Goal: Task Accomplishment & Management: Use online tool/utility

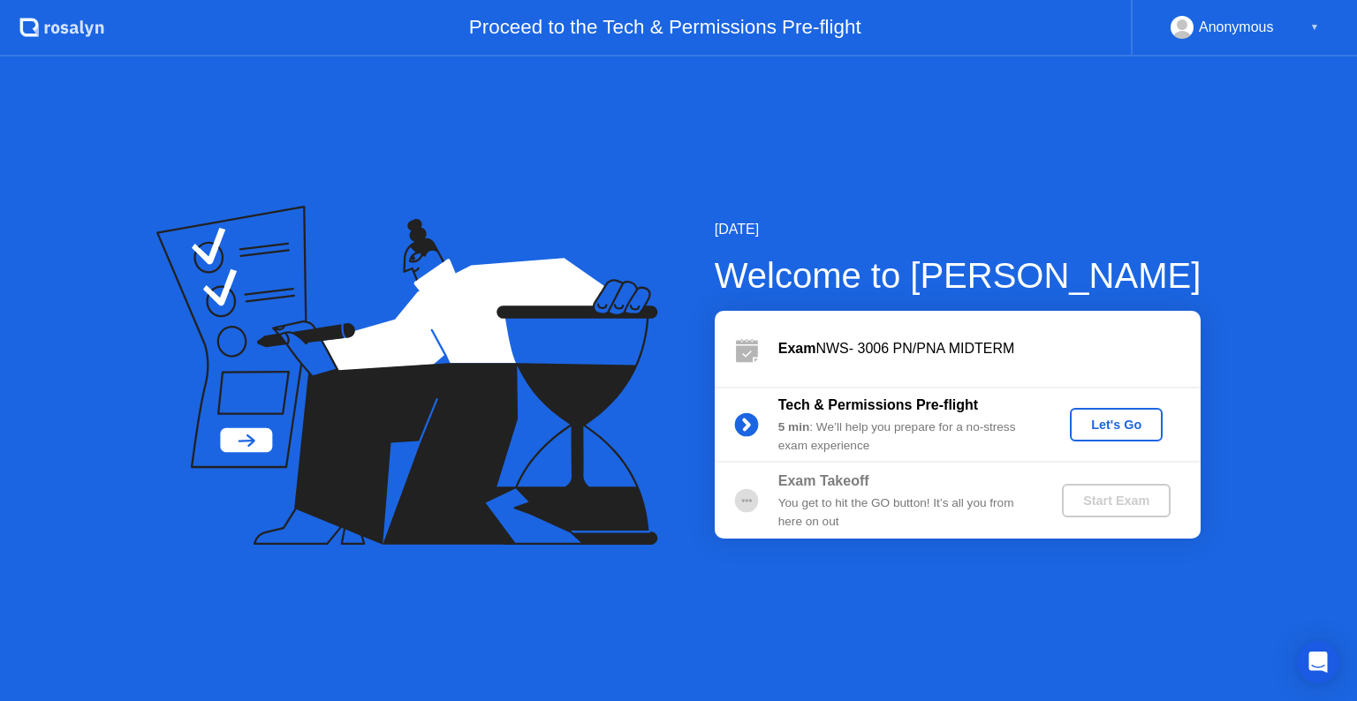
click at [1090, 413] on button "Let's Go" at bounding box center [1116, 425] width 93 height 34
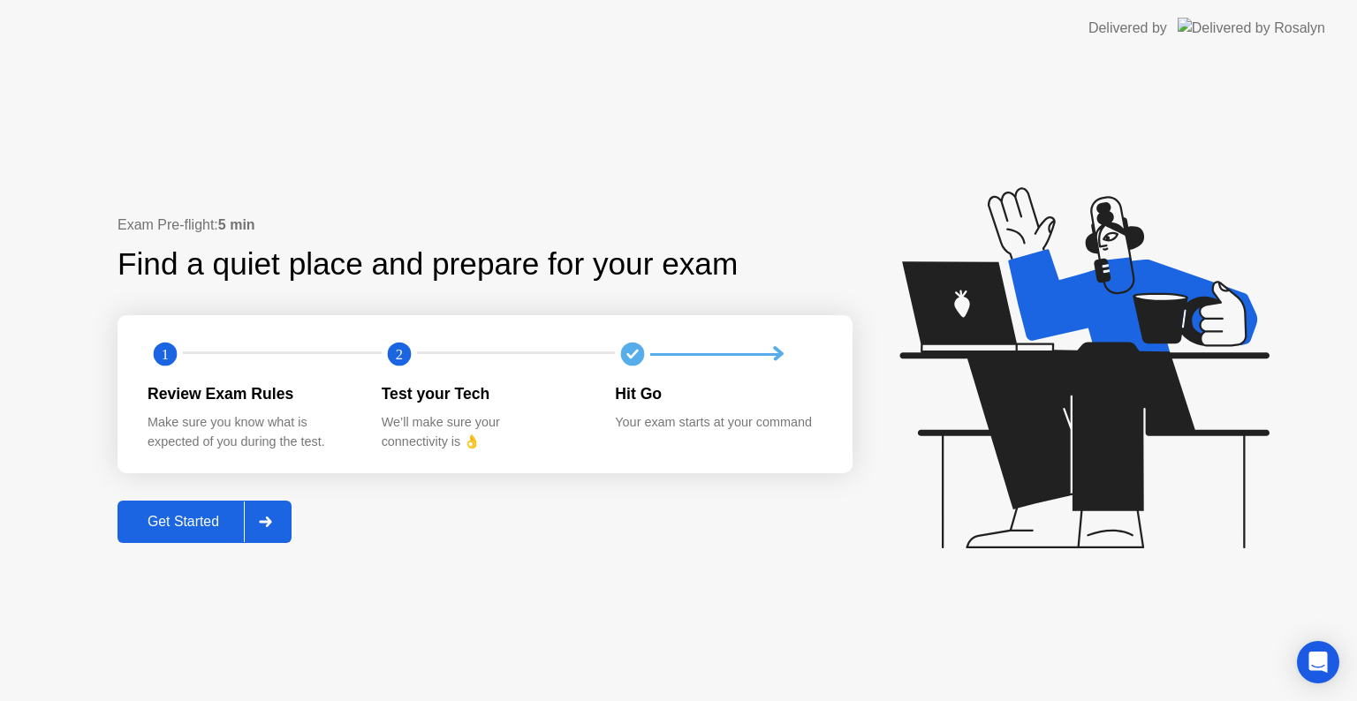
click at [256, 509] on div at bounding box center [265, 522] width 42 height 41
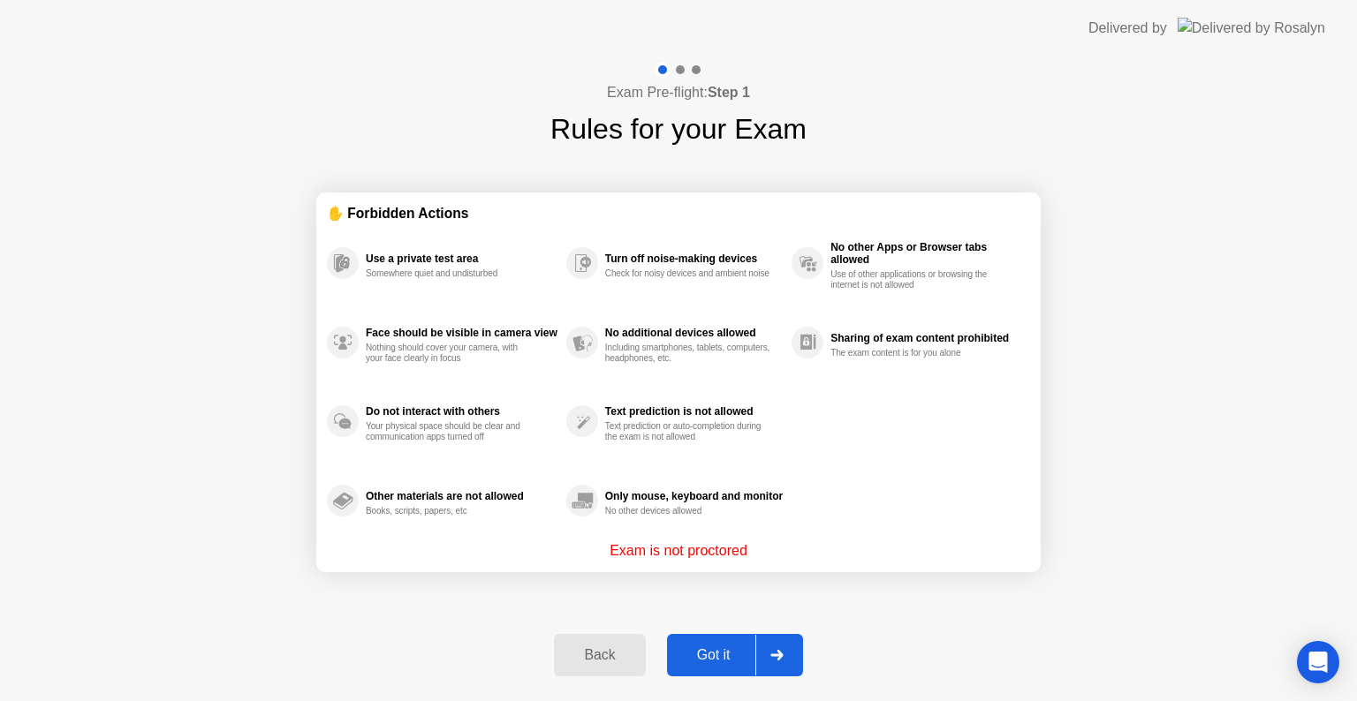
click at [793, 657] on div at bounding box center [776, 655] width 42 height 41
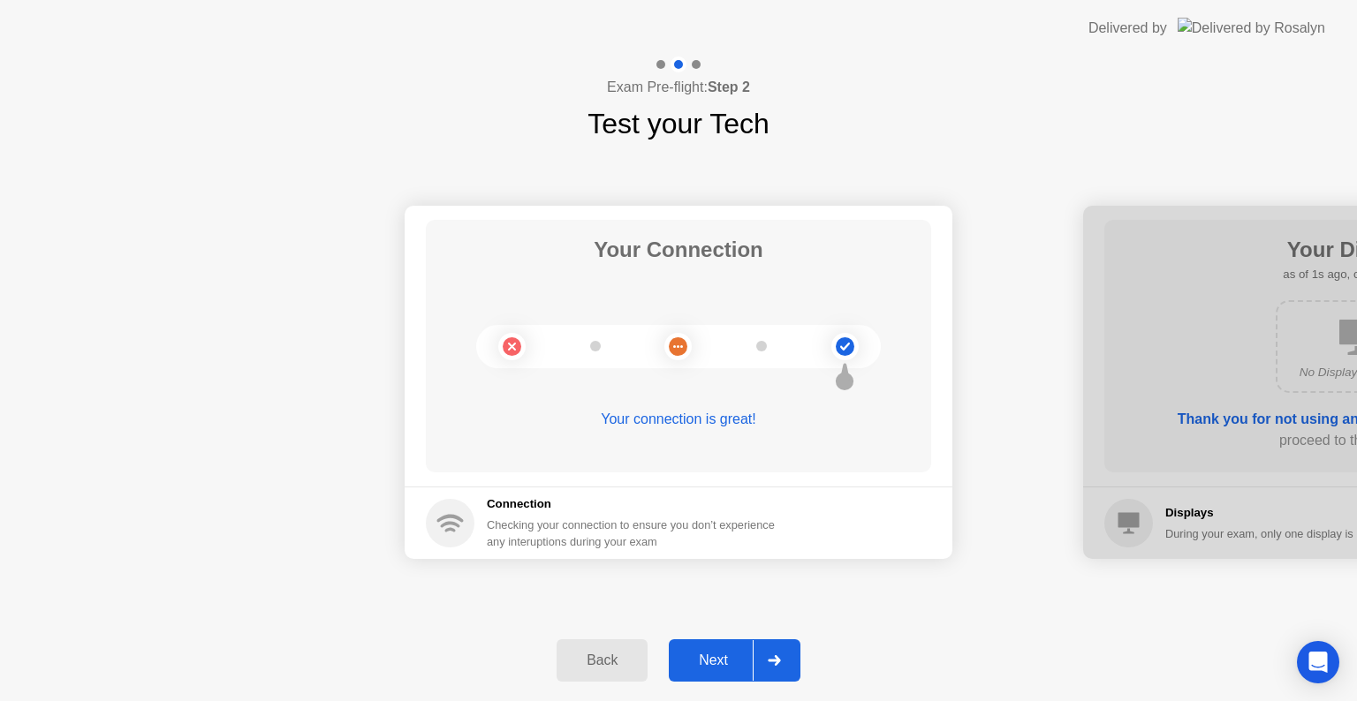
click at [774, 661] on icon at bounding box center [774, 660] width 12 height 11
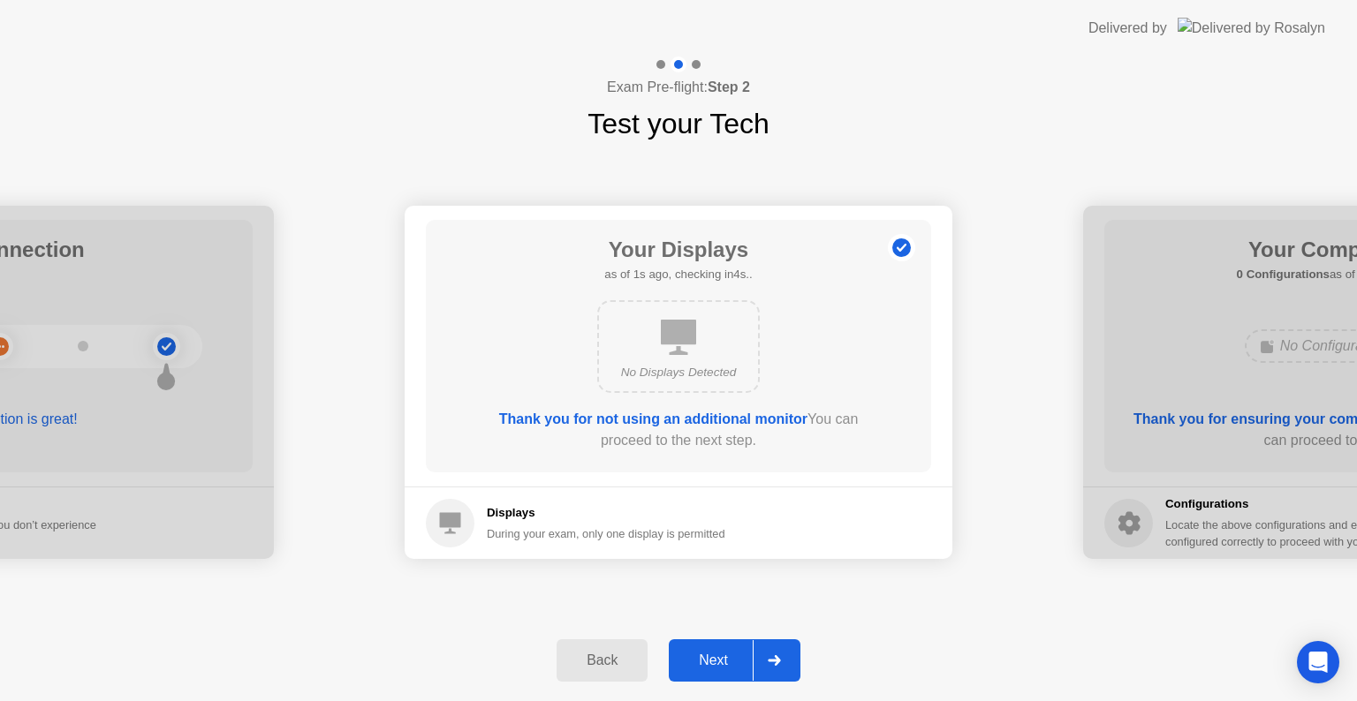
click at [774, 661] on icon at bounding box center [774, 660] width 12 height 11
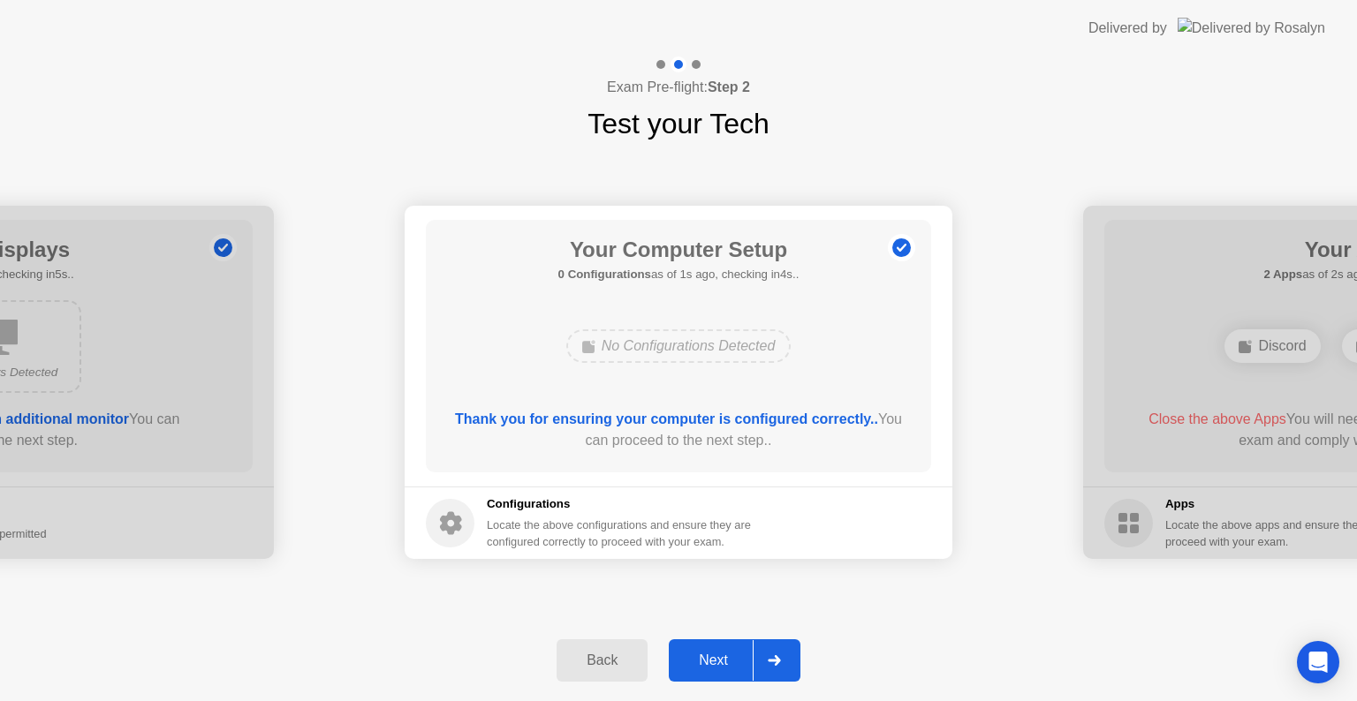
click at [774, 661] on icon at bounding box center [774, 660] width 12 height 11
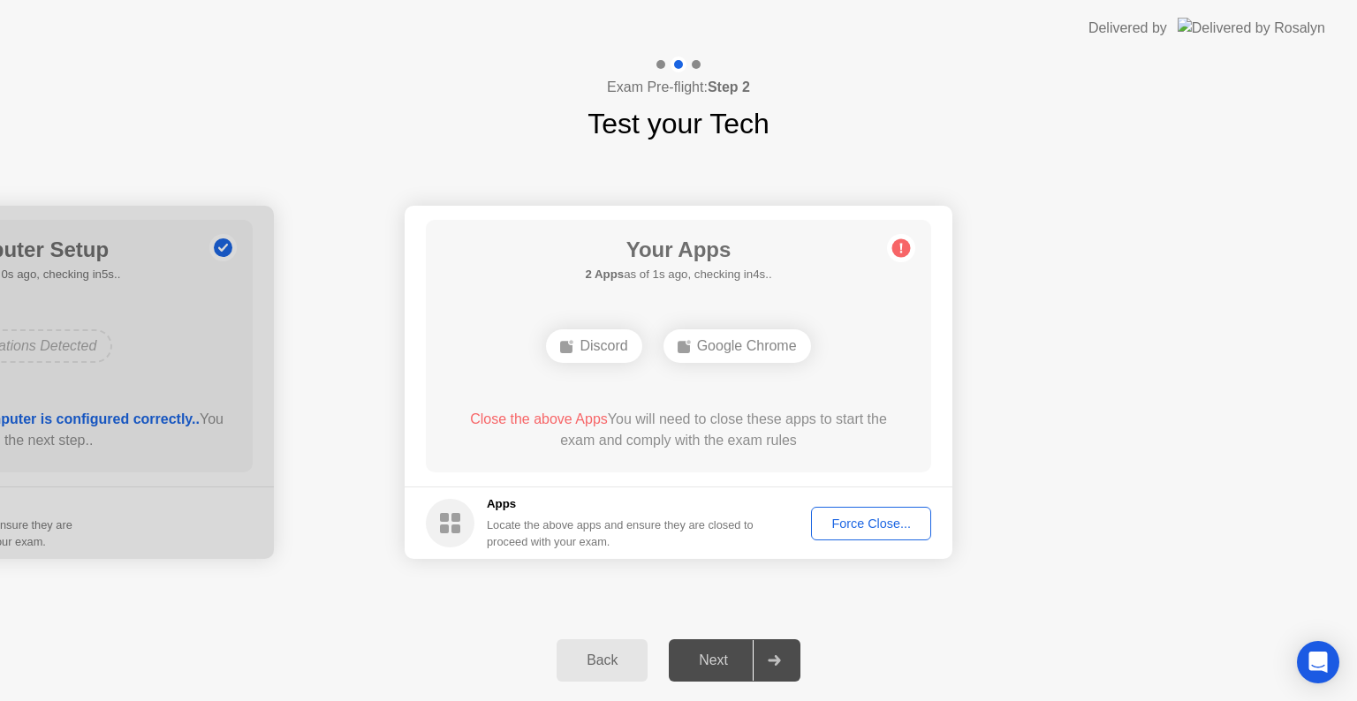
click at [858, 517] on div "Force Close..." at bounding box center [871, 524] width 108 height 14
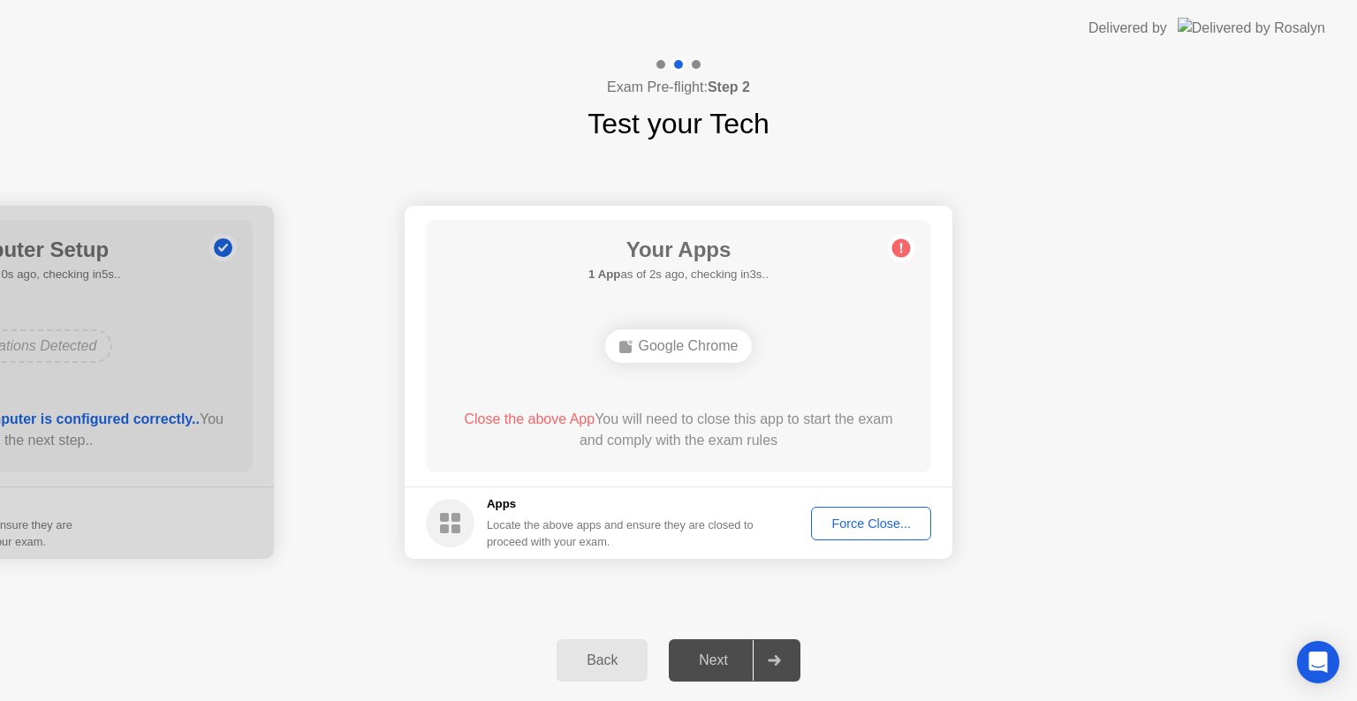
click at [882, 526] on div "Force Close..." at bounding box center [871, 524] width 108 height 14
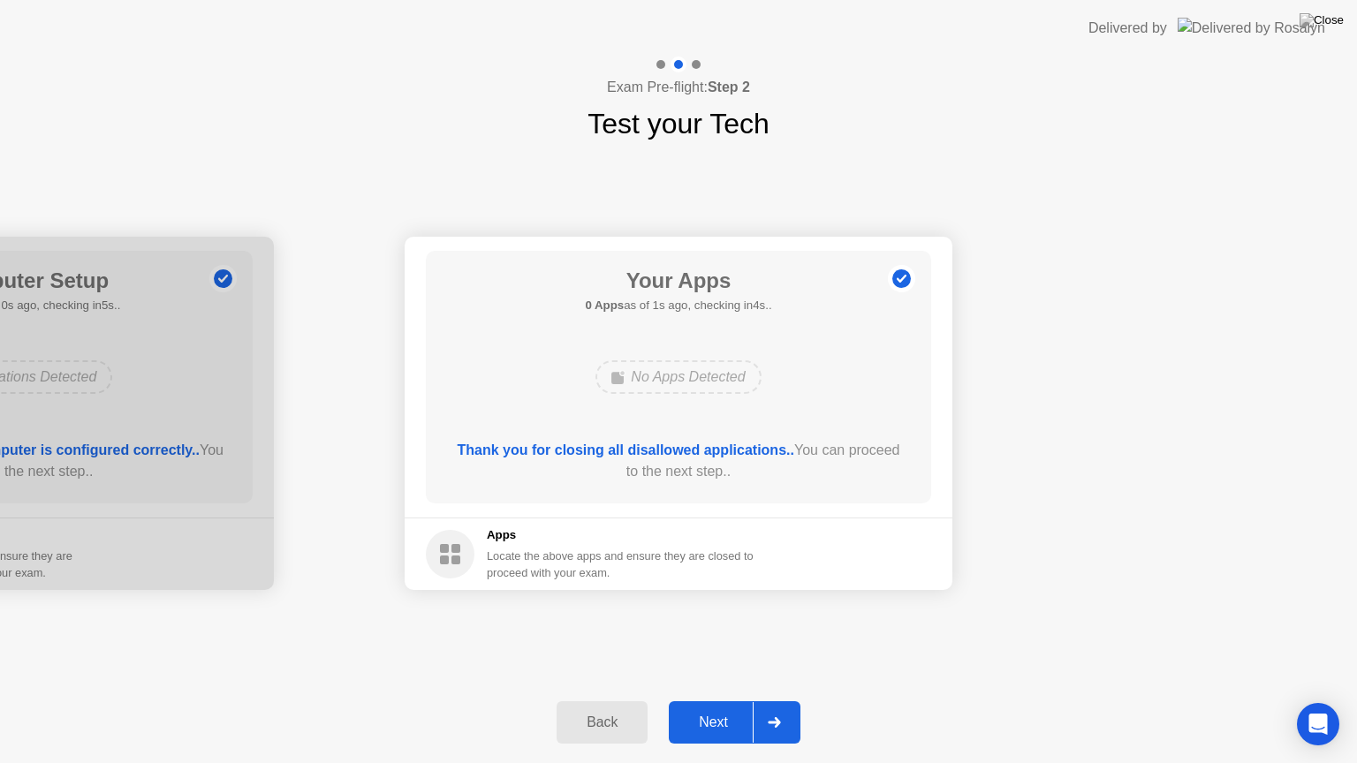
click at [774, 700] on icon at bounding box center [774, 722] width 13 height 11
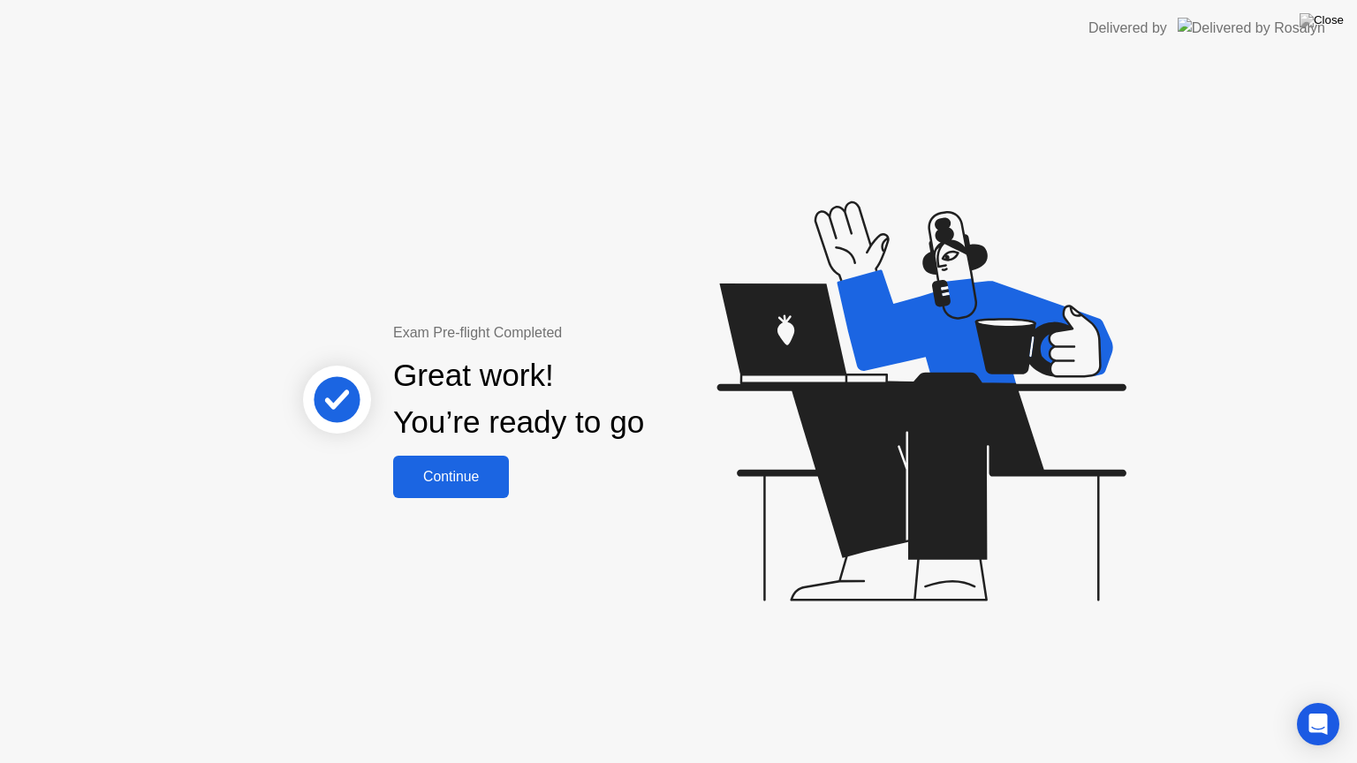
click at [486, 470] on div "Continue" at bounding box center [450, 477] width 105 height 16
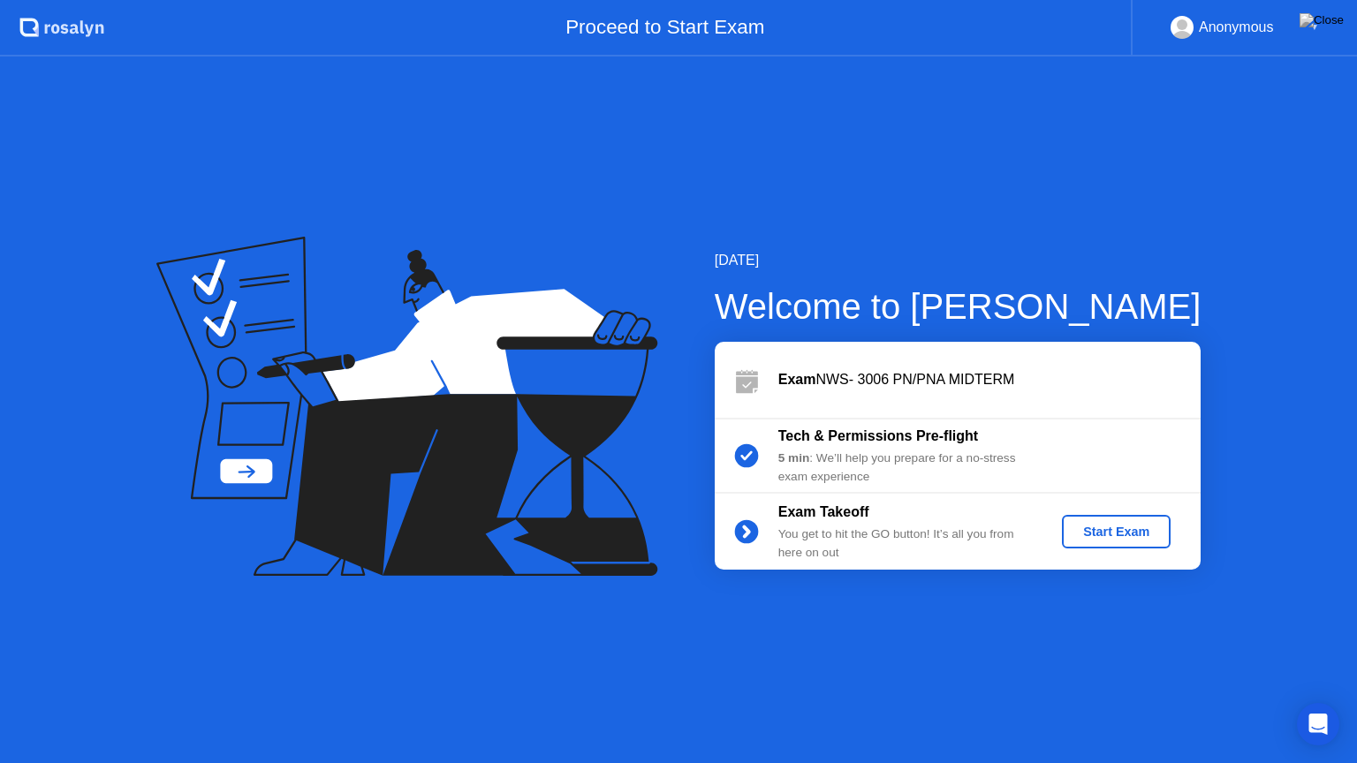
click at [1094, 546] on button "Start Exam" at bounding box center [1116, 532] width 109 height 34
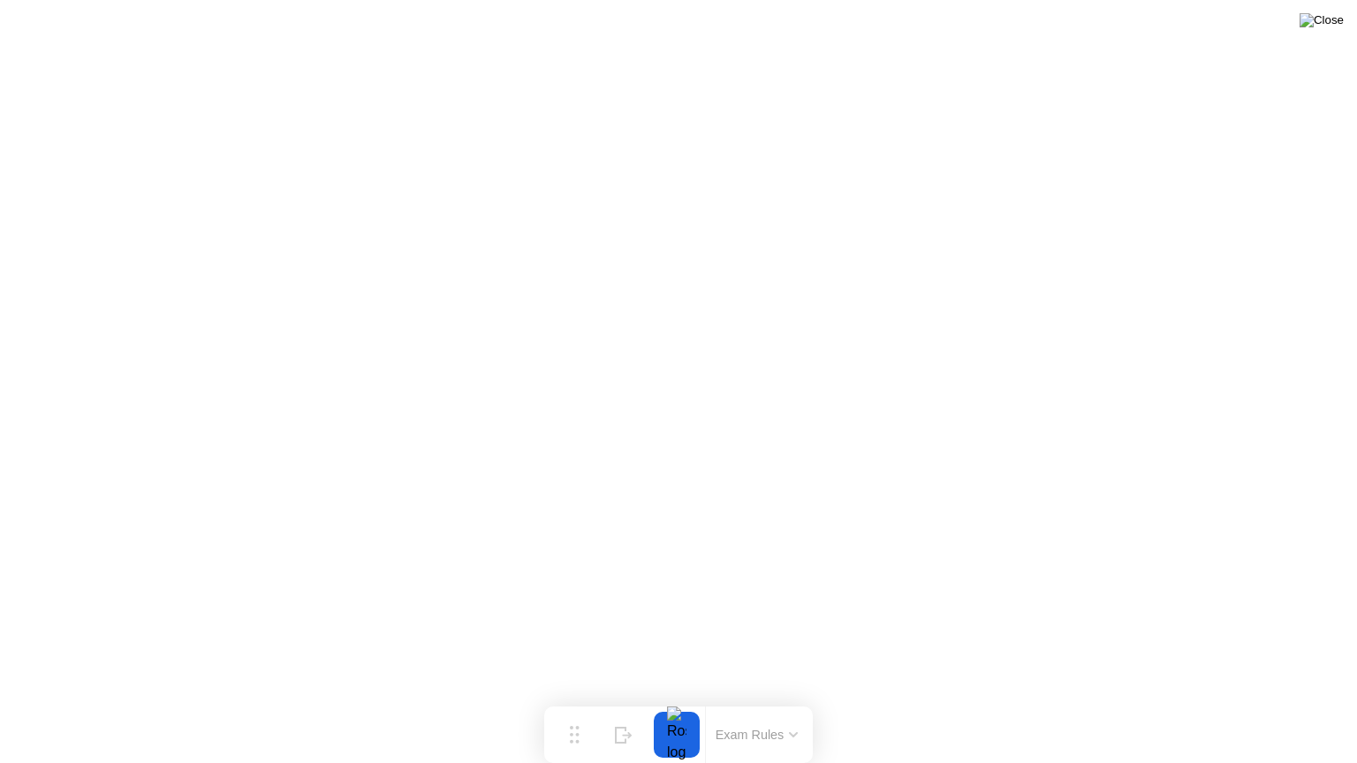
click at [1327, 27] on img at bounding box center [1321, 20] width 44 height 14
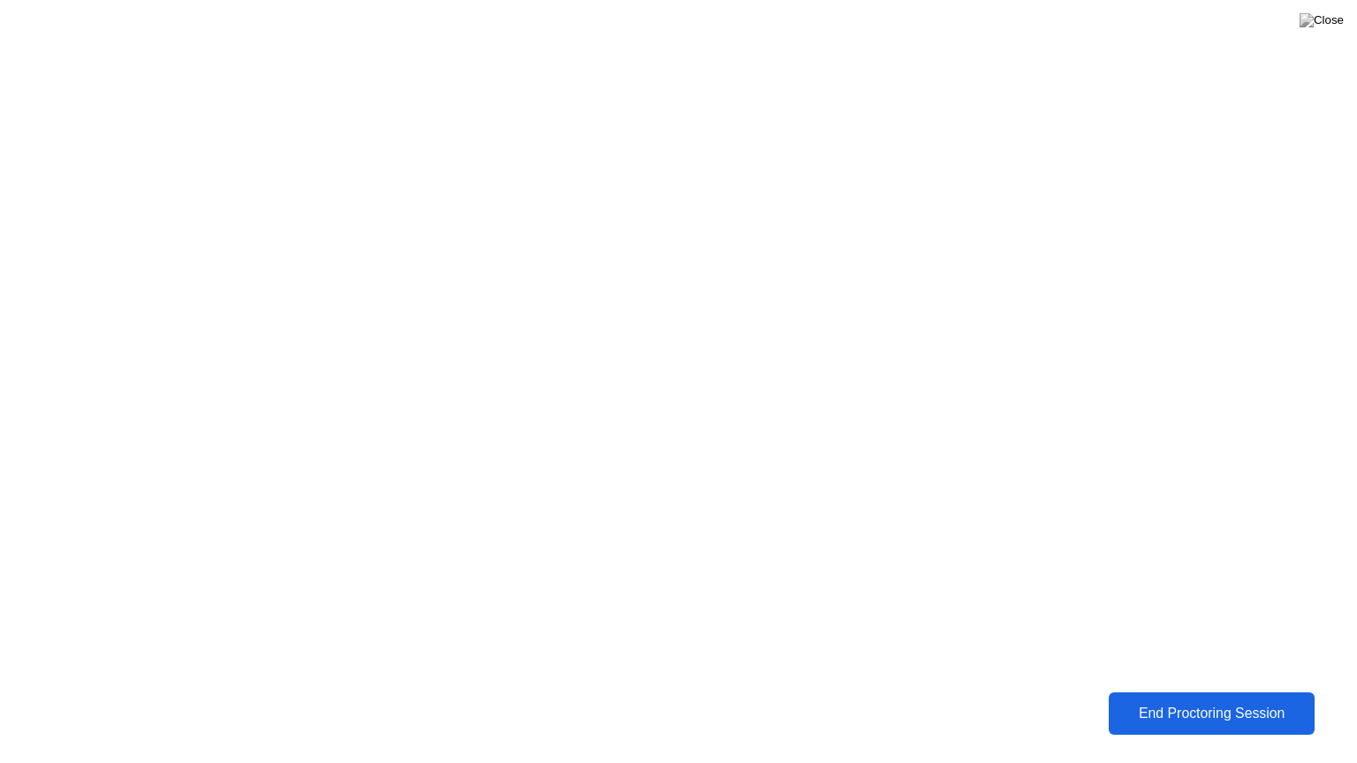
click at [1213, 700] on button "End Proctoring Session" at bounding box center [1211, 714] width 207 height 42
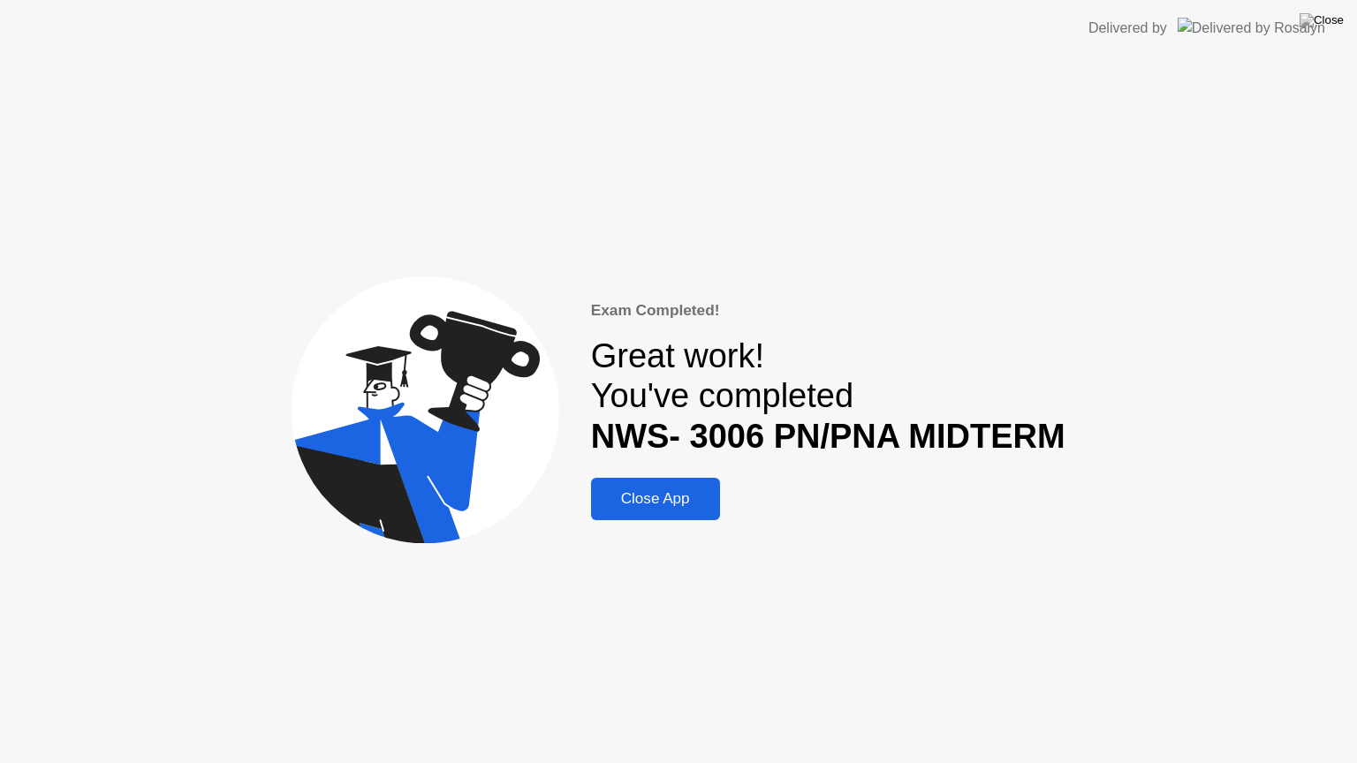
click at [699, 496] on div "Close App" at bounding box center [655, 499] width 118 height 18
